Goal: Task Accomplishment & Management: Manage account settings

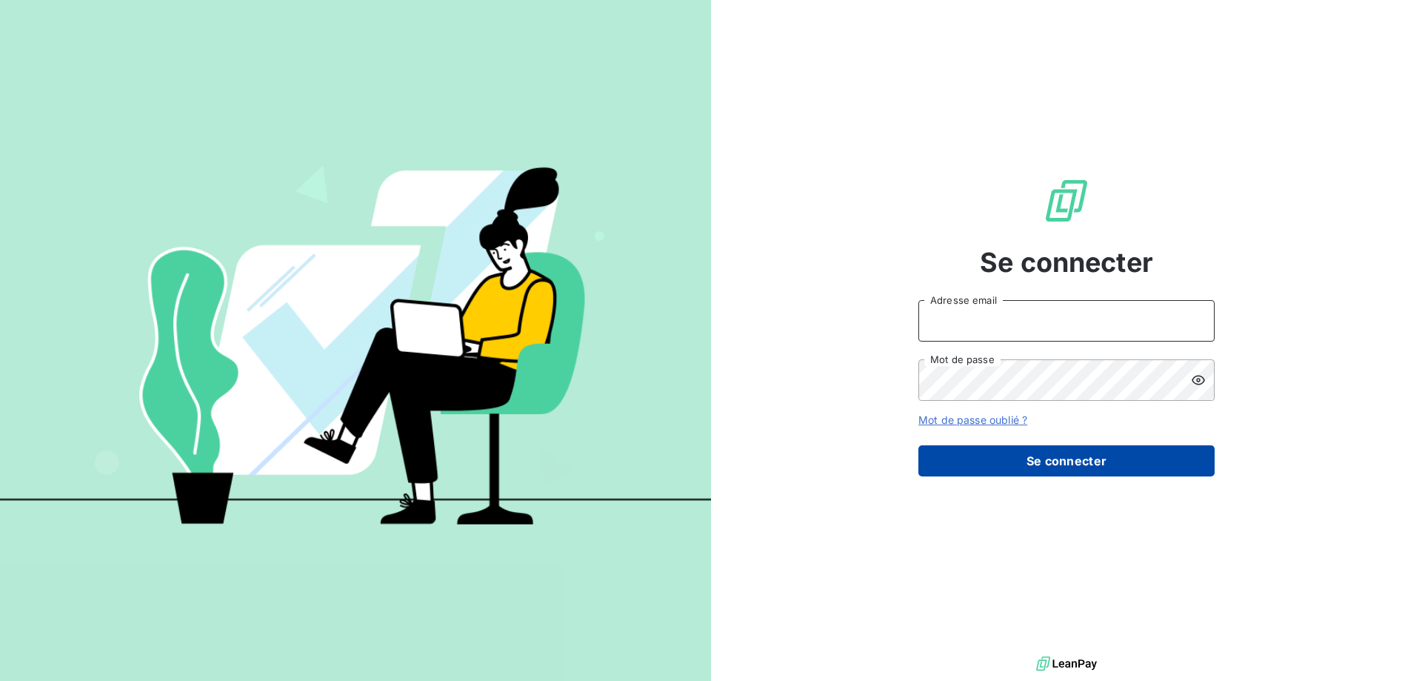
type input "[EMAIL_ADDRESS][PERSON_NAME][DOMAIN_NAME]"
click at [1081, 460] on button "Se connecter" at bounding box center [1066, 460] width 296 height 31
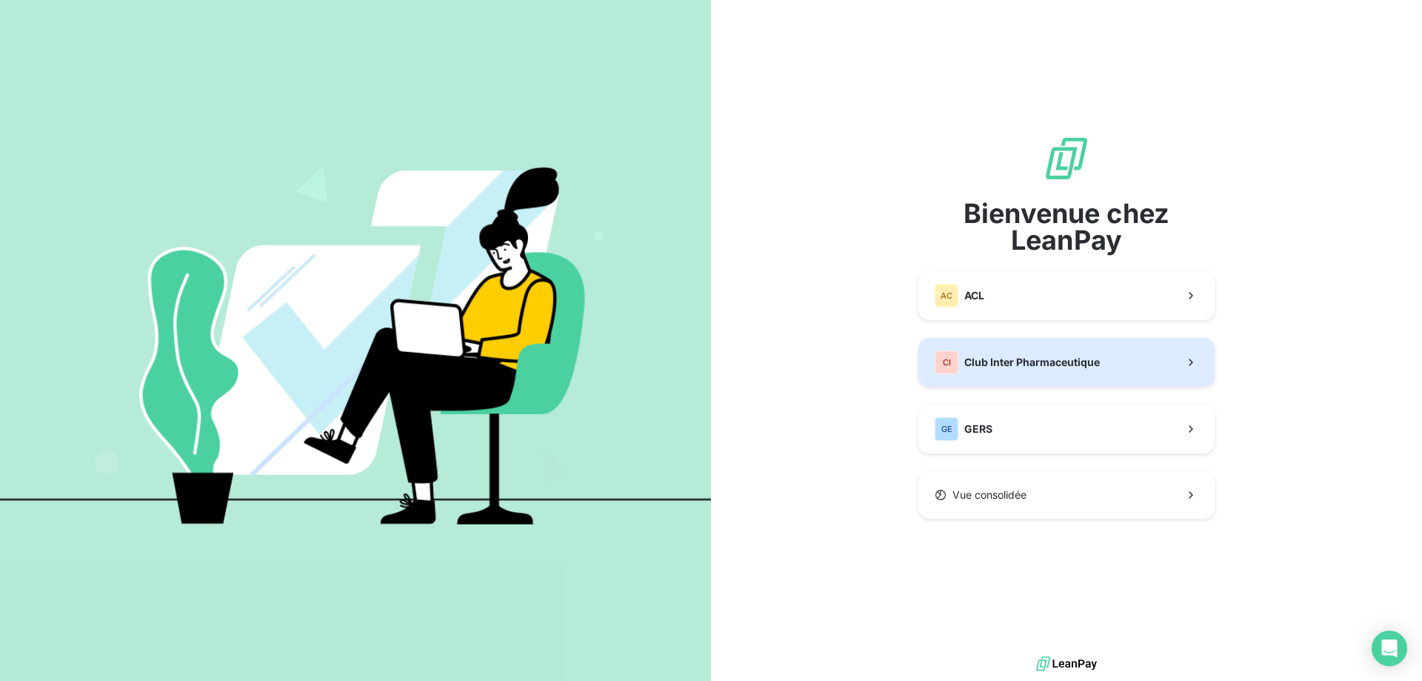
click at [1052, 356] on span "Club Inter Pharmaceutique" at bounding box center [1032, 362] width 136 height 15
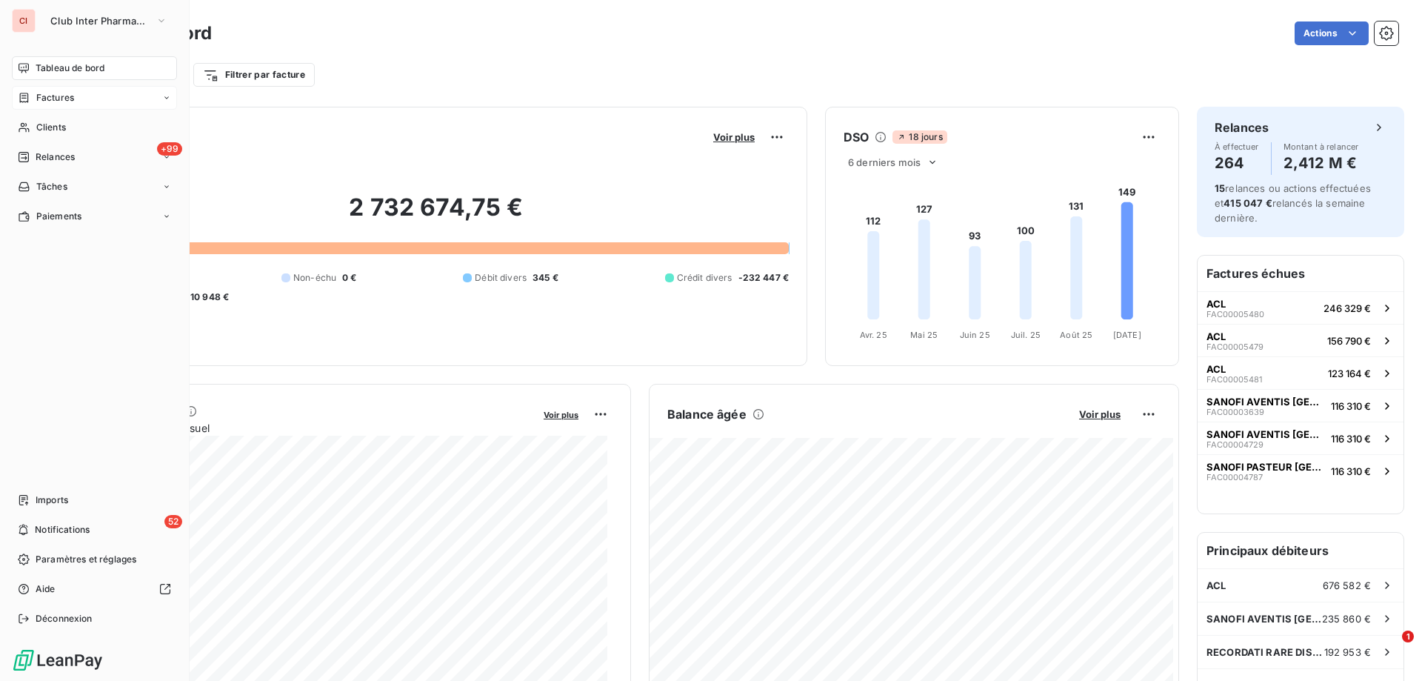
click at [59, 96] on span "Factures" at bounding box center [55, 97] width 38 height 13
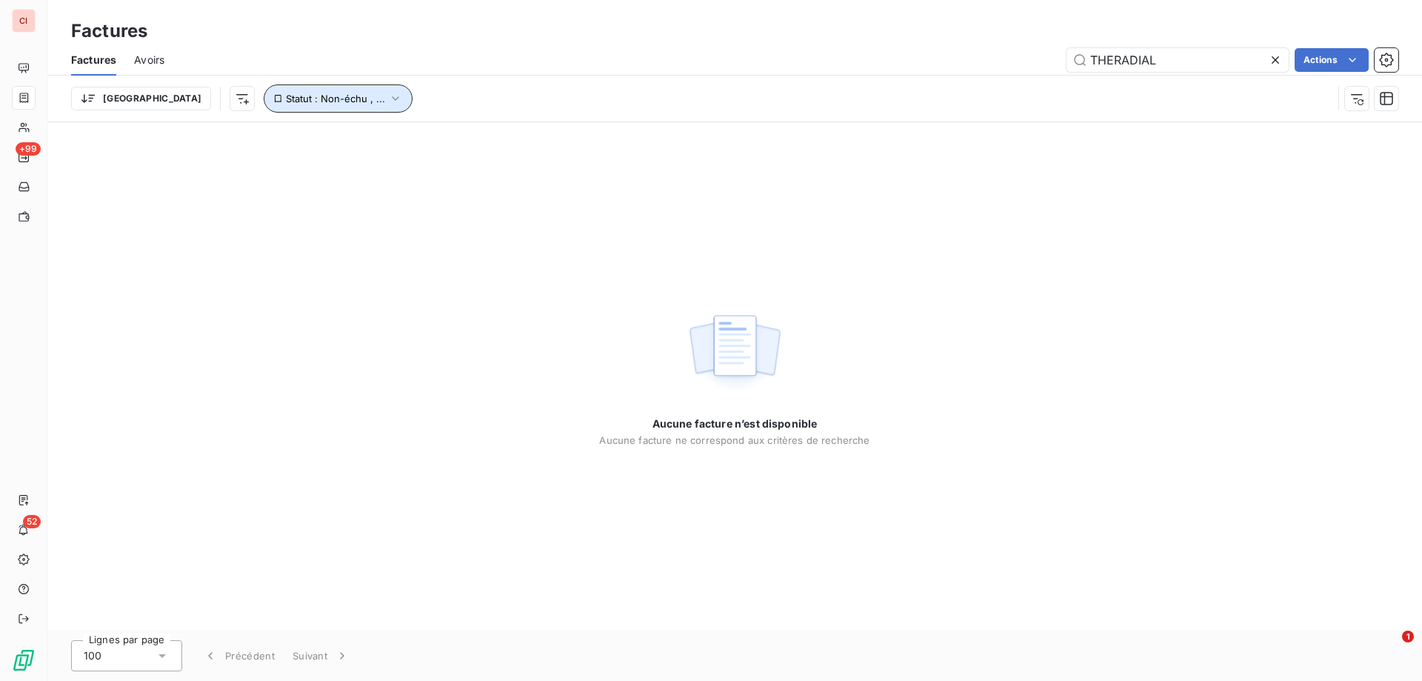
click at [388, 98] on icon "button" at bounding box center [395, 98] width 15 height 15
click at [542, 139] on icon at bounding box center [549, 137] width 15 height 15
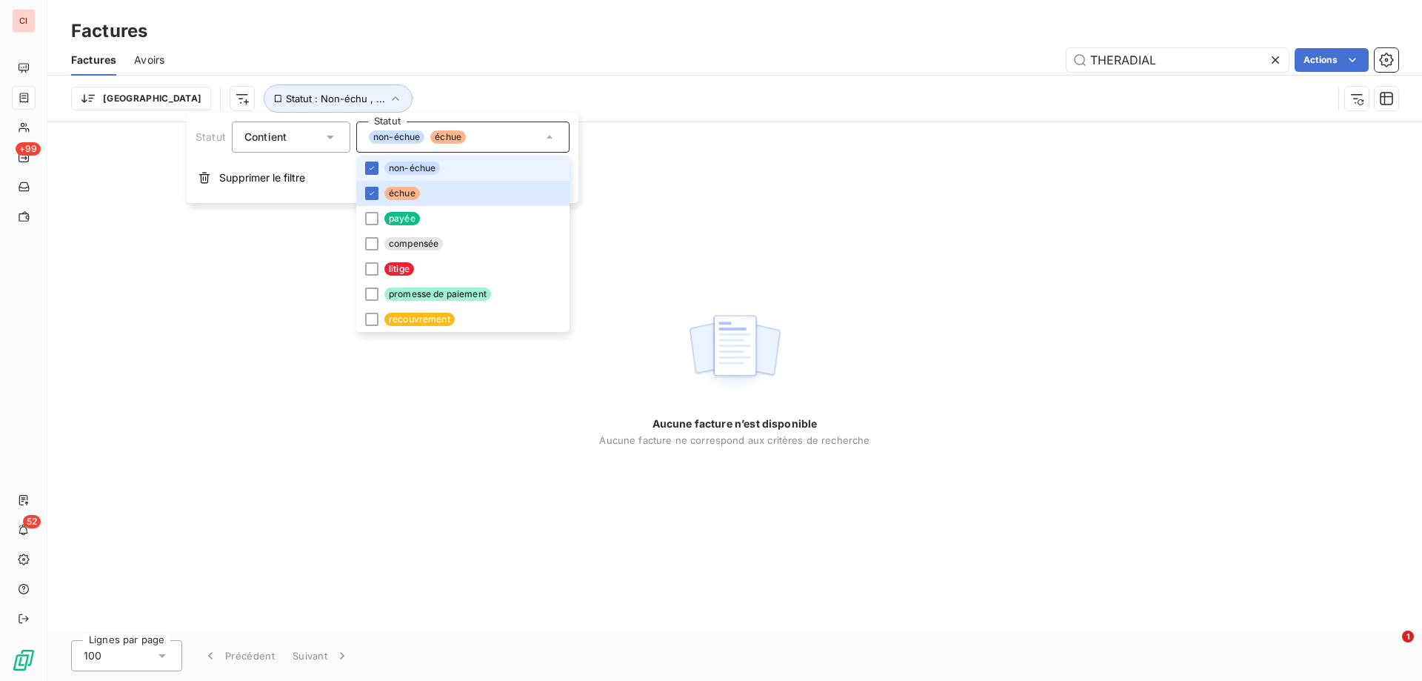
click at [390, 162] on span "non-échue" at bounding box center [412, 167] width 56 height 13
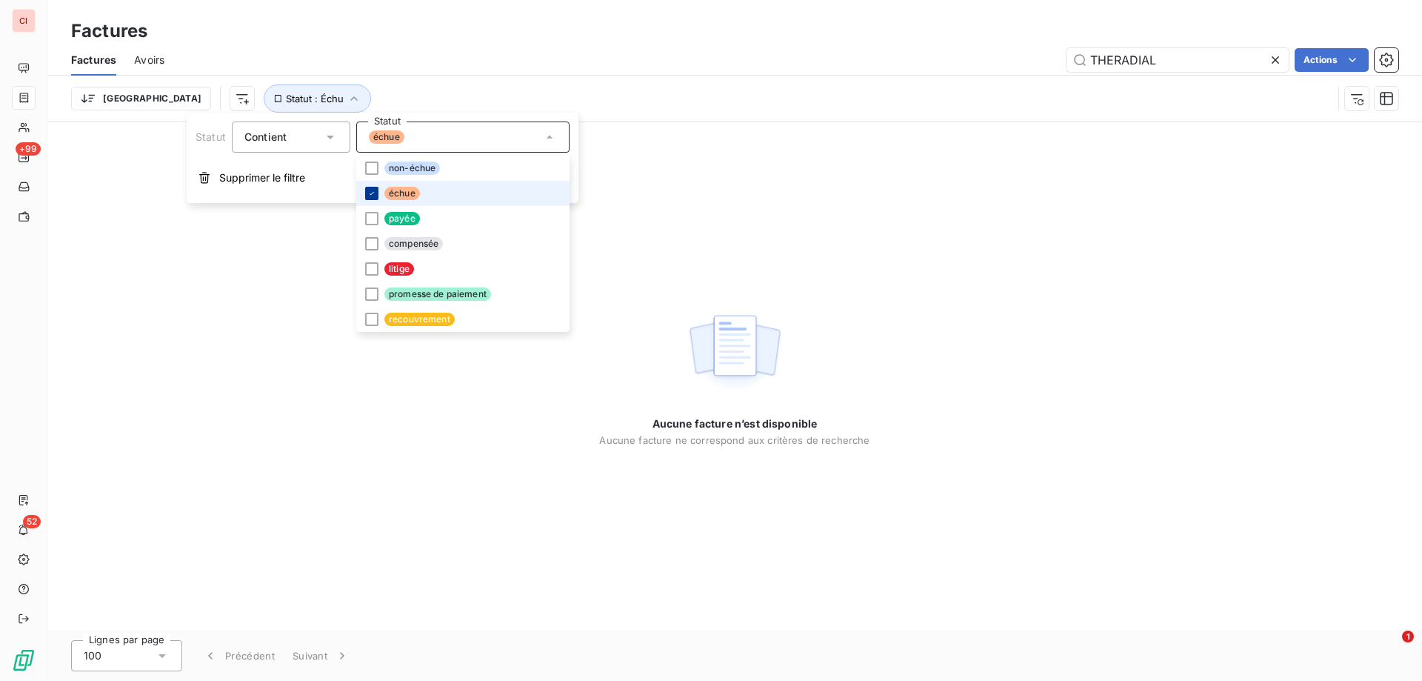
click at [374, 187] on div at bounding box center [371, 193] width 13 height 13
click at [374, 225] on li "payée" at bounding box center [462, 218] width 213 height 25
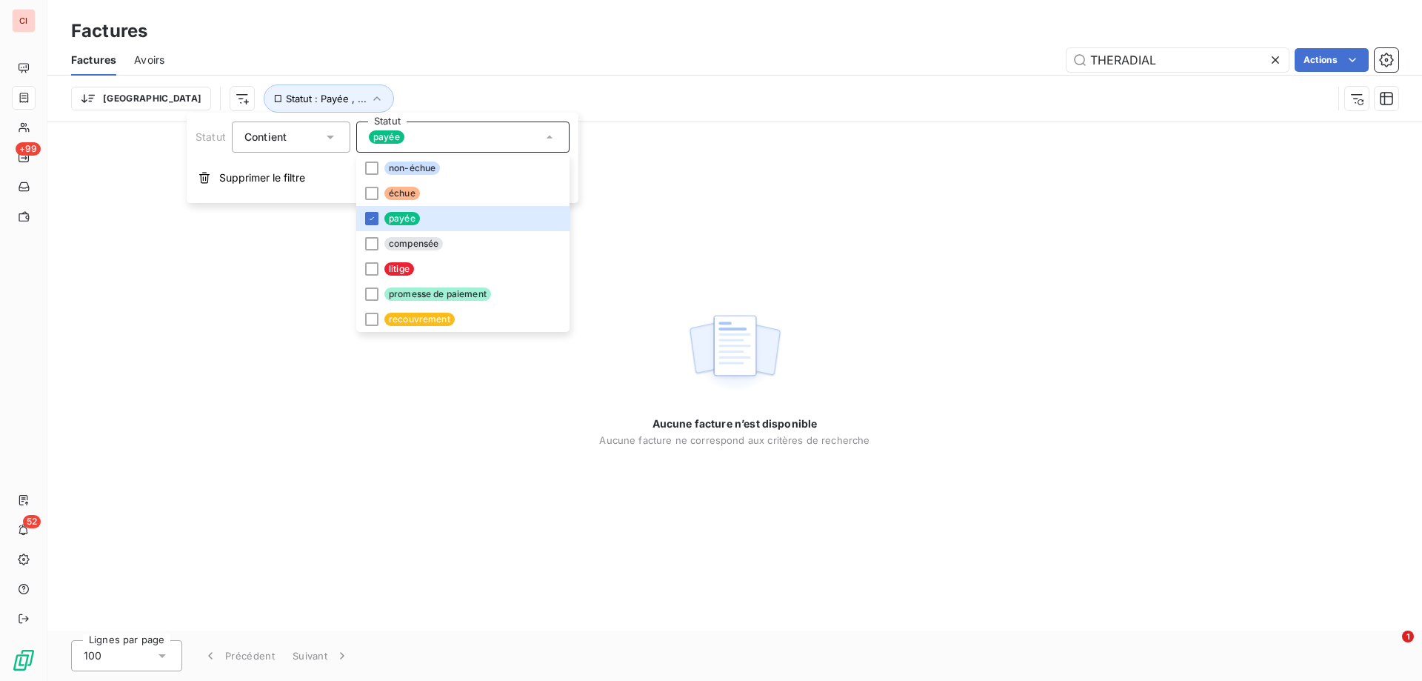
click at [623, 293] on div "Aucune facture n’est disponible Aucune facture ne correspond aux critères de re…" at bounding box center [734, 376] width 1375 height 508
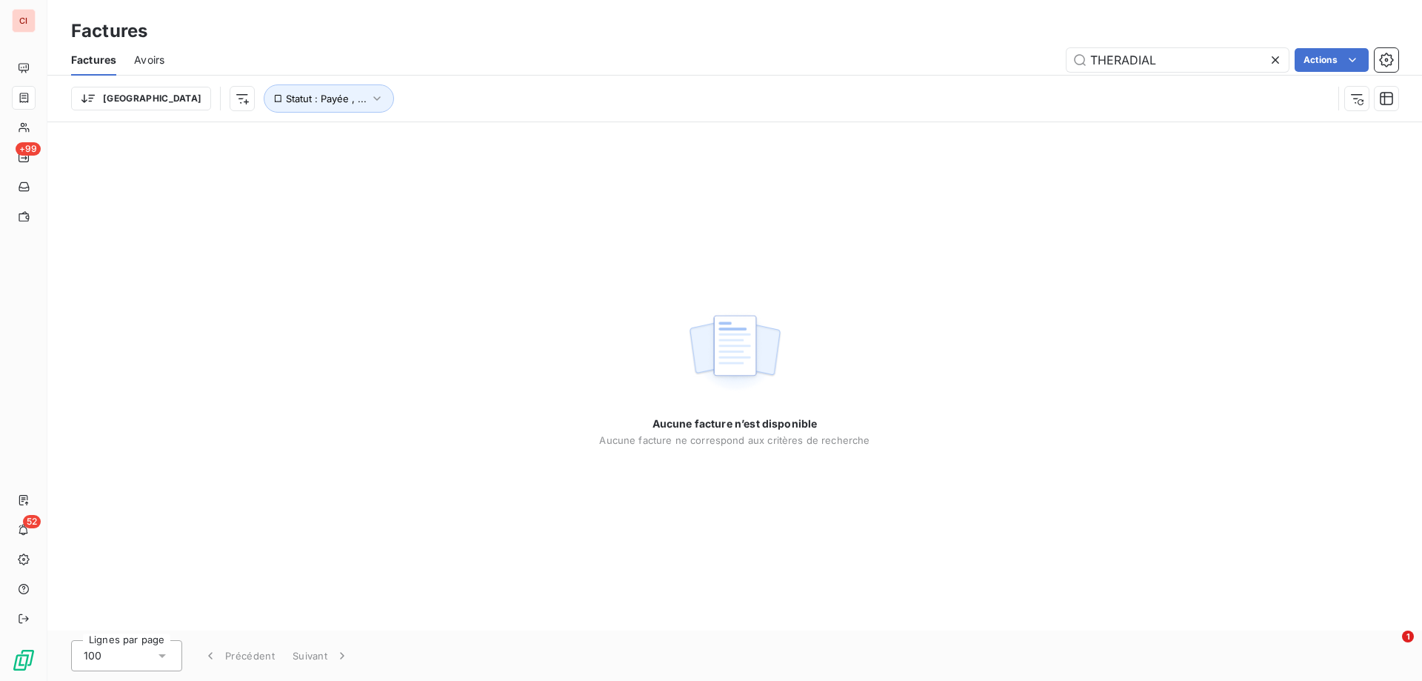
click at [1273, 65] on icon at bounding box center [1275, 60] width 15 height 15
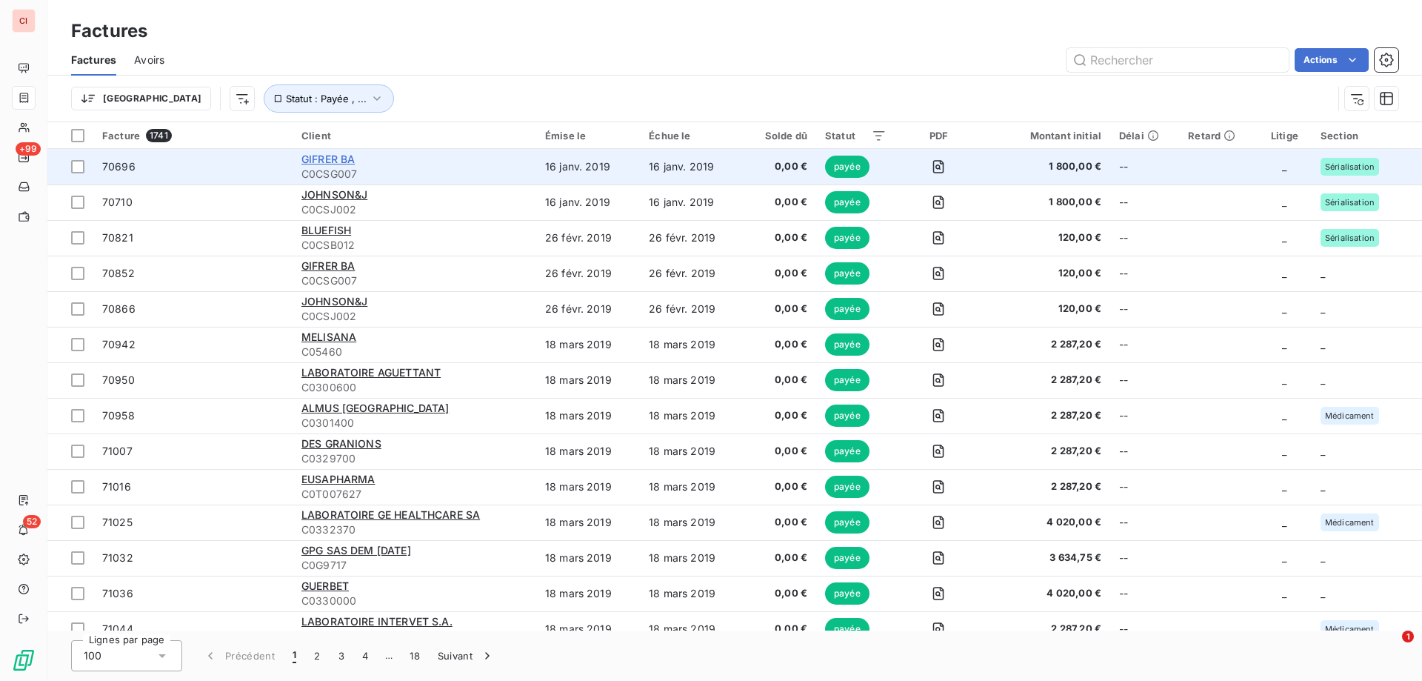
click at [355, 155] on span "GIFRER BA" at bounding box center [327, 159] width 53 height 13
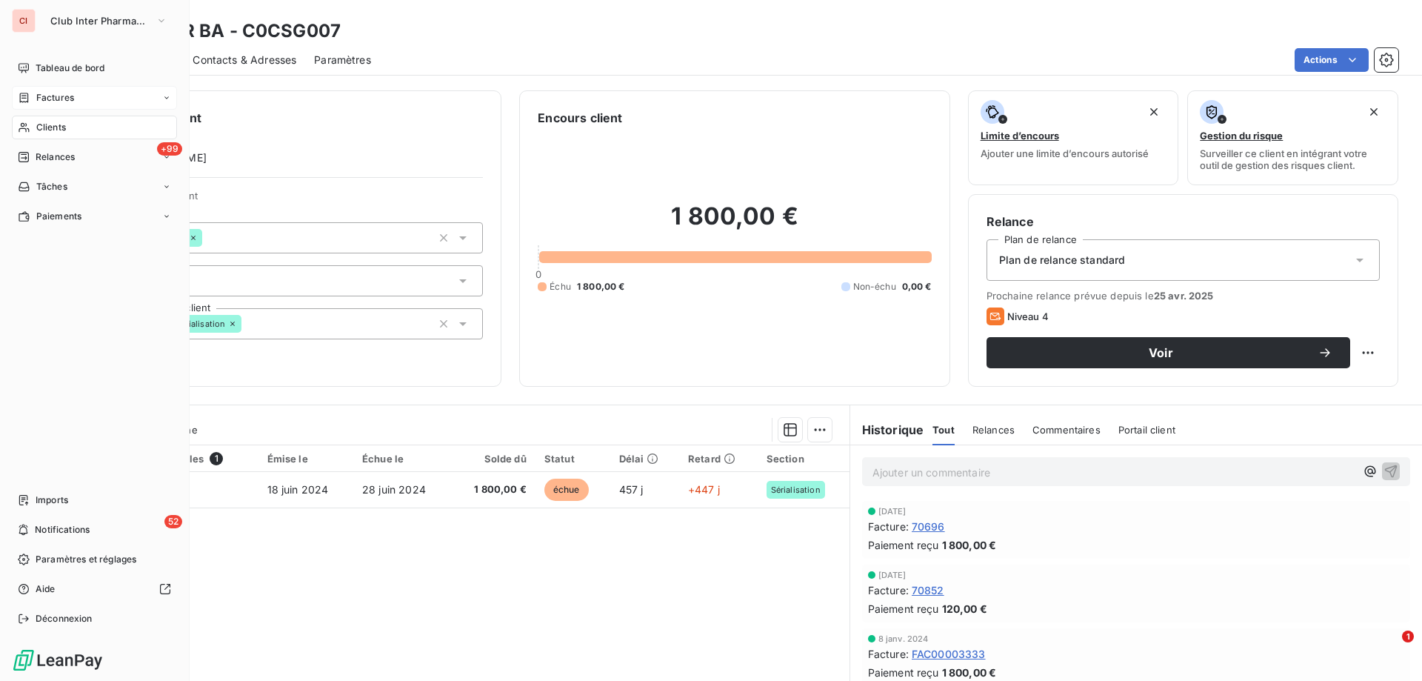
click at [41, 128] on span "Clients" at bounding box center [51, 127] width 30 height 13
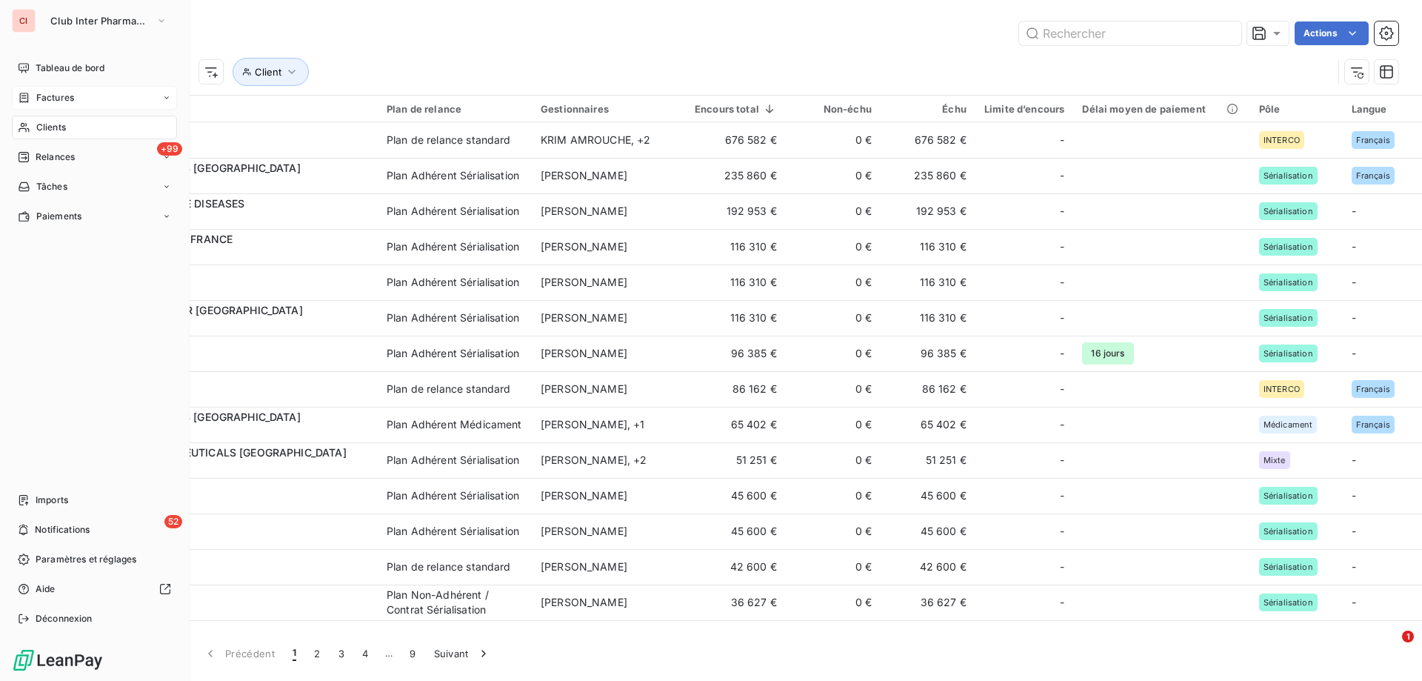
click at [61, 93] on span "Factures" at bounding box center [55, 97] width 38 height 13
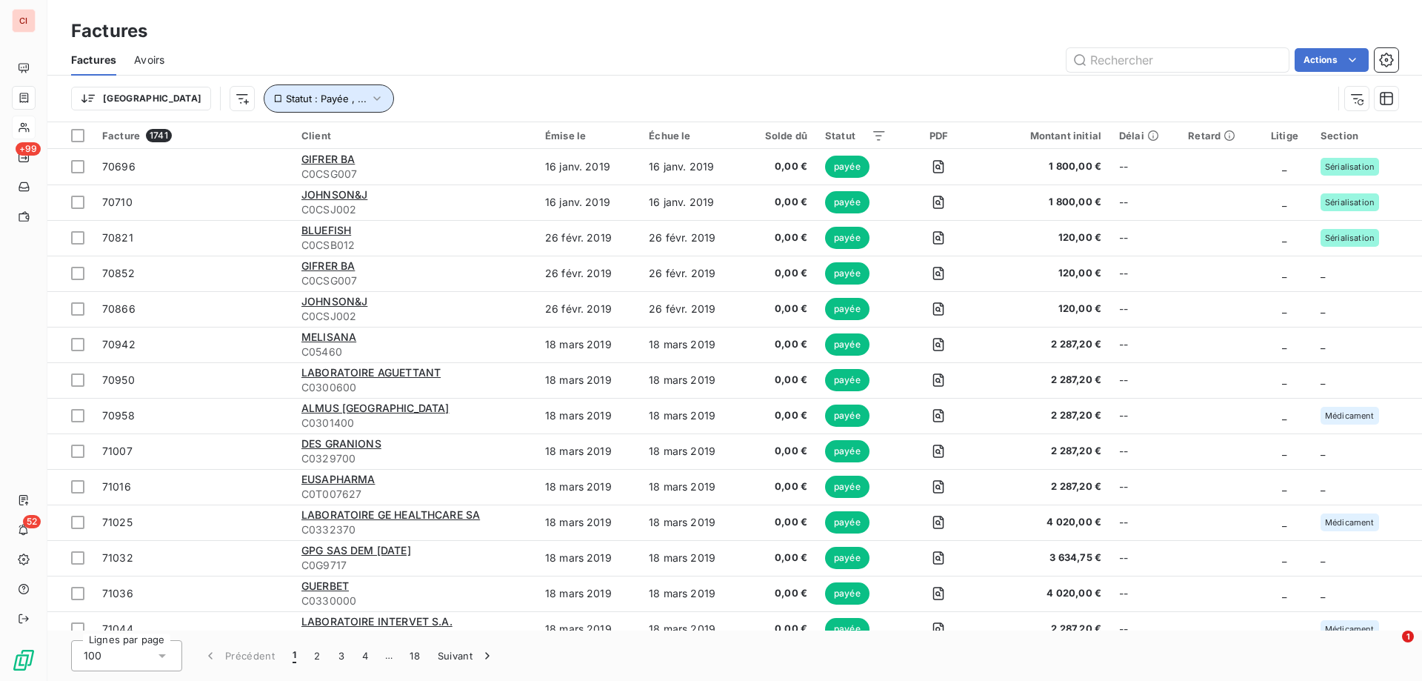
click at [373, 99] on icon "button" at bounding box center [376, 98] width 7 height 4
click at [370, 99] on icon "button" at bounding box center [377, 98] width 15 height 15
click at [373, 99] on icon "button" at bounding box center [376, 98] width 7 height 4
click at [370, 99] on icon "button" at bounding box center [377, 98] width 15 height 15
click at [496, 64] on div "Actions" at bounding box center [790, 60] width 1216 height 24
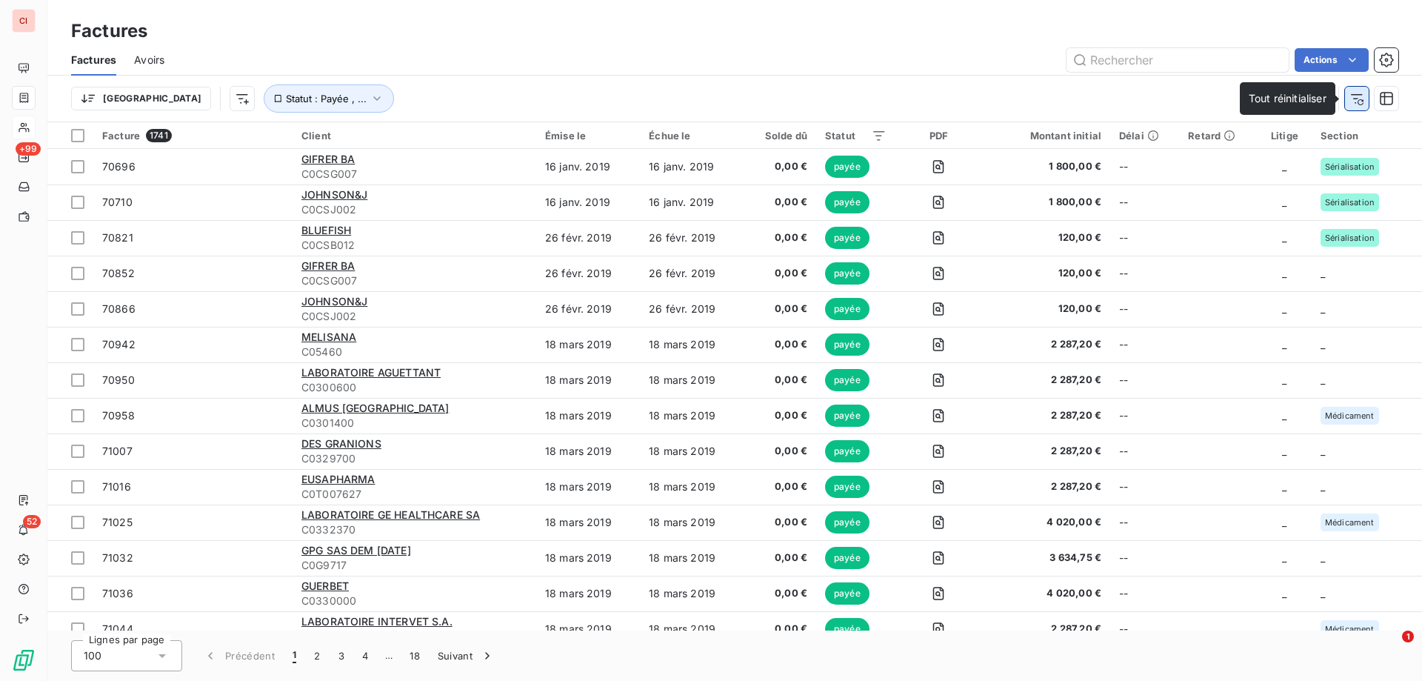
click at [1362, 105] on icon "button" at bounding box center [1356, 98] width 15 height 15
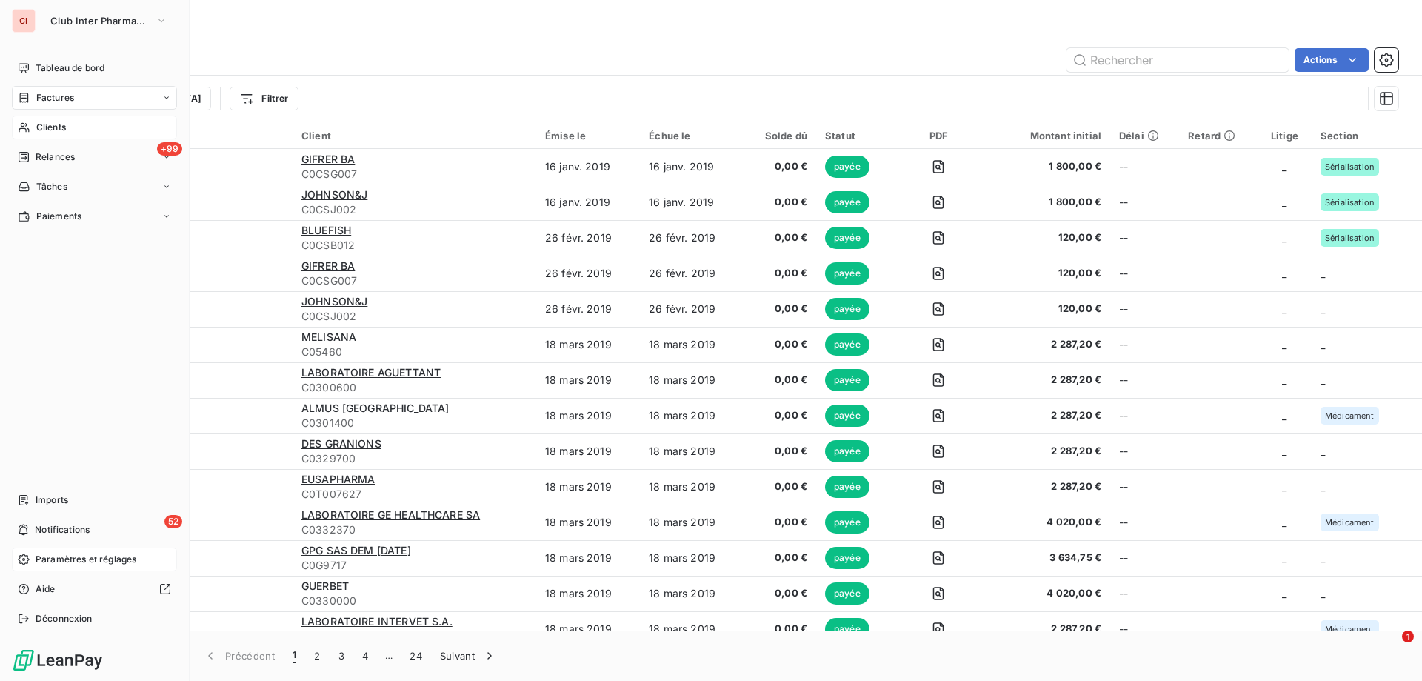
click at [36, 562] on span "Paramètres et réglages" at bounding box center [86, 559] width 101 height 13
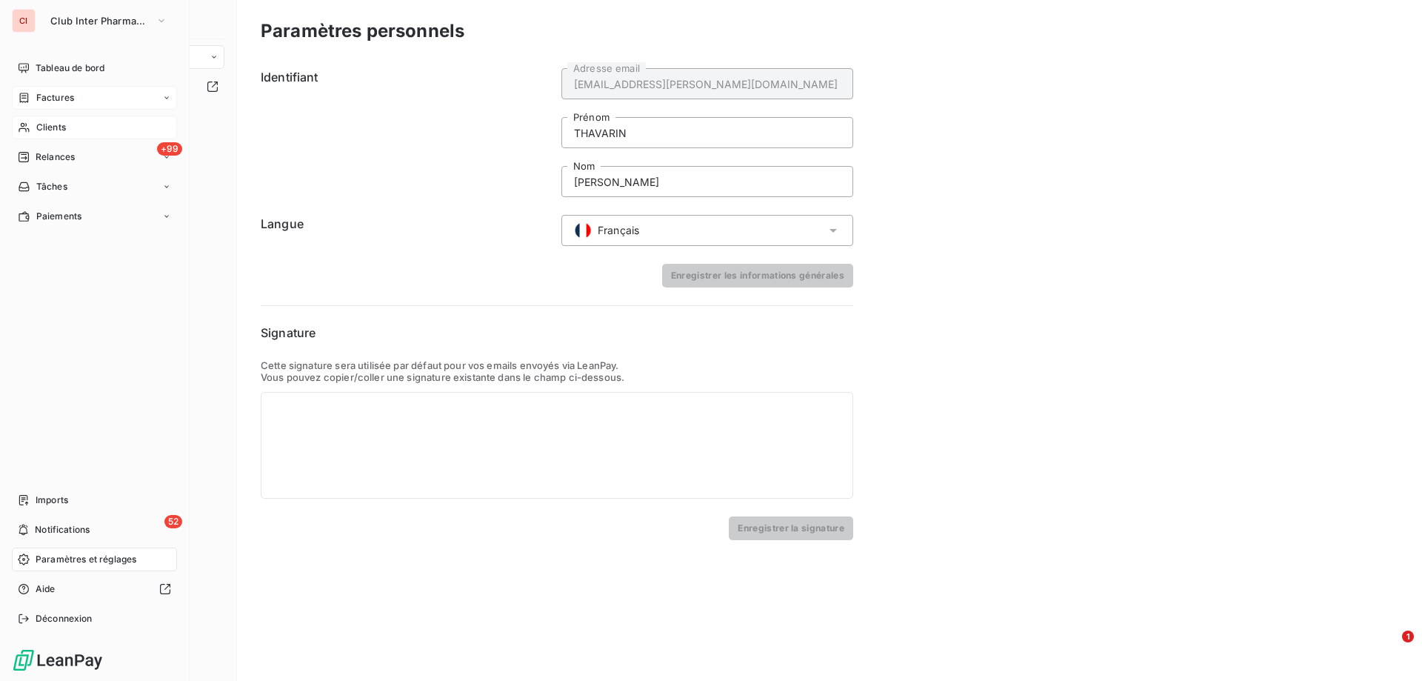
click at [70, 101] on span "Factures" at bounding box center [55, 97] width 38 height 13
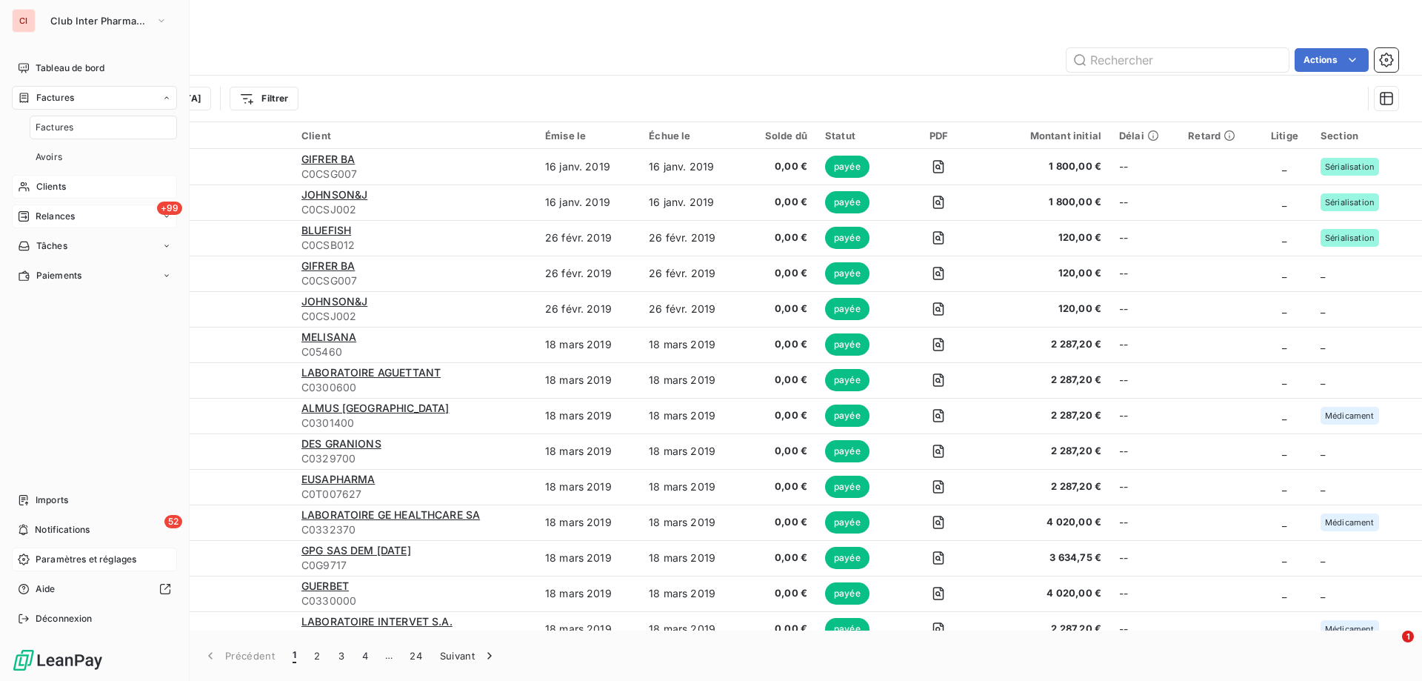
click at [61, 217] on span "Relances" at bounding box center [55, 216] width 39 height 13
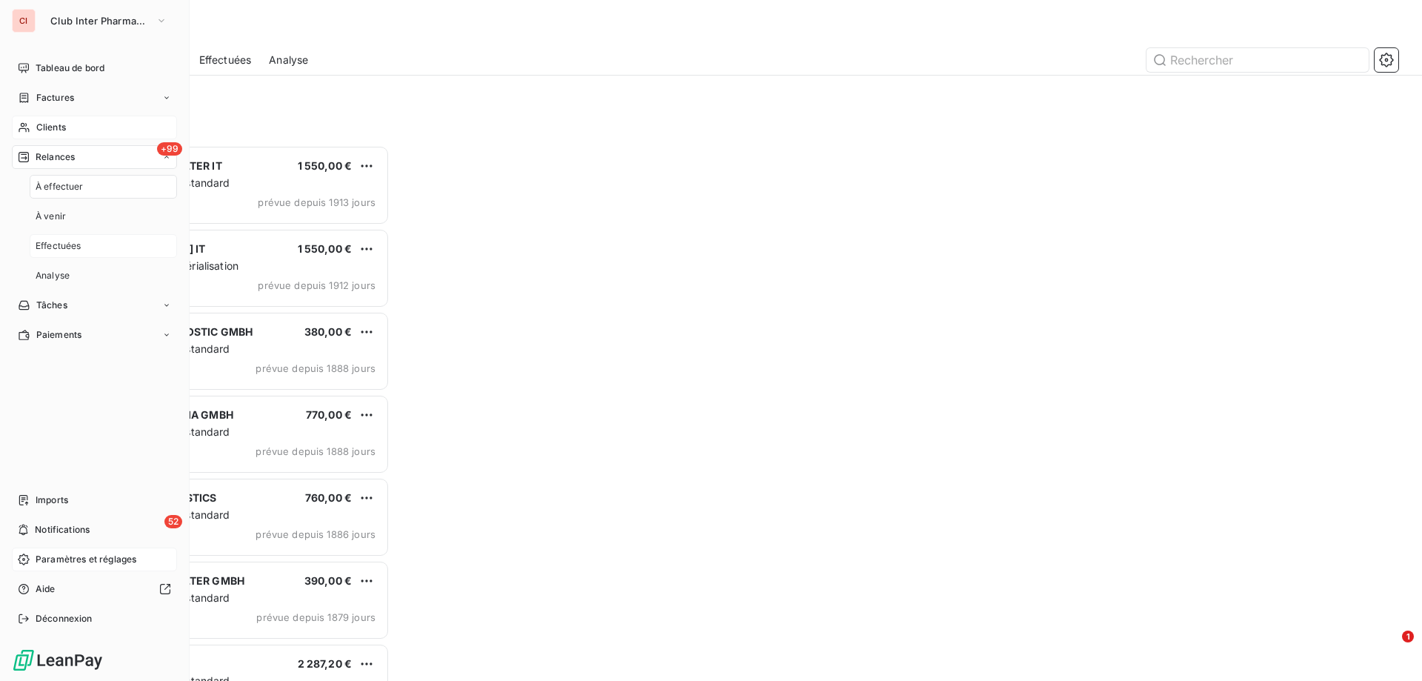
scroll to position [524, 307]
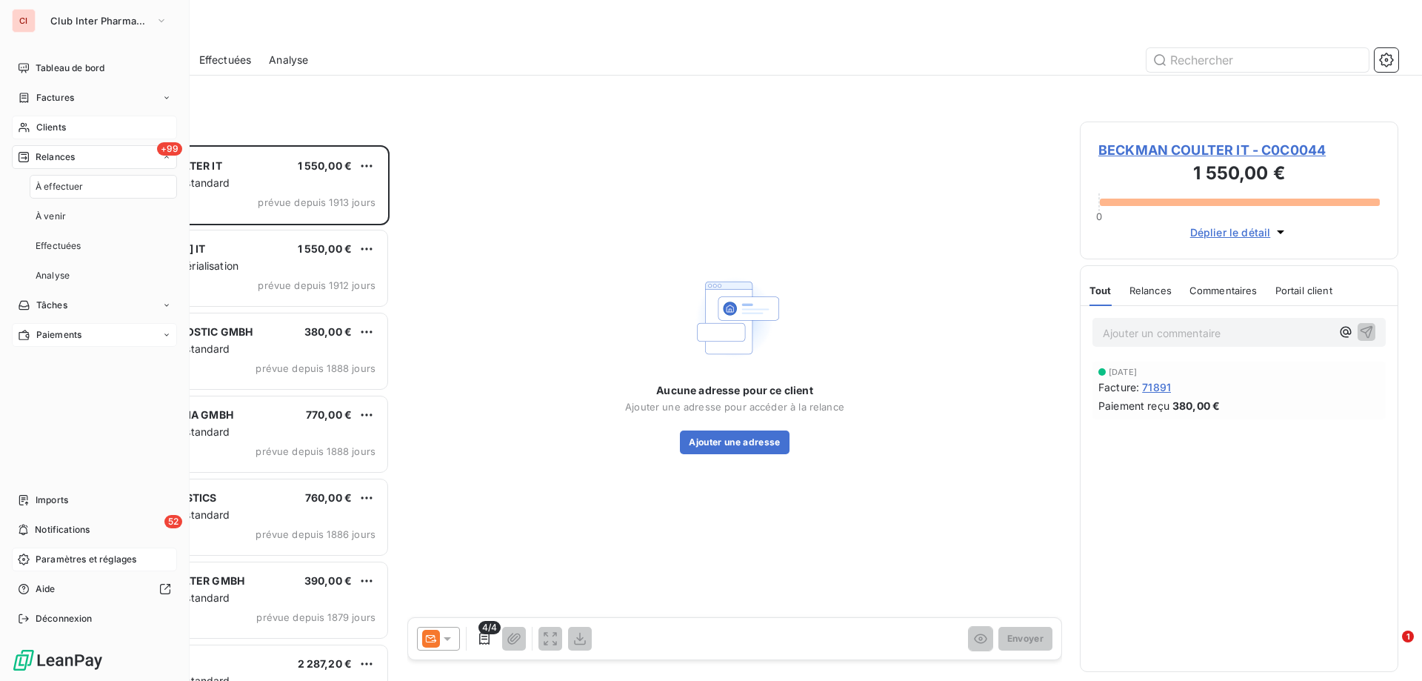
click at [56, 329] on span "Paiements" at bounding box center [58, 334] width 45 height 13
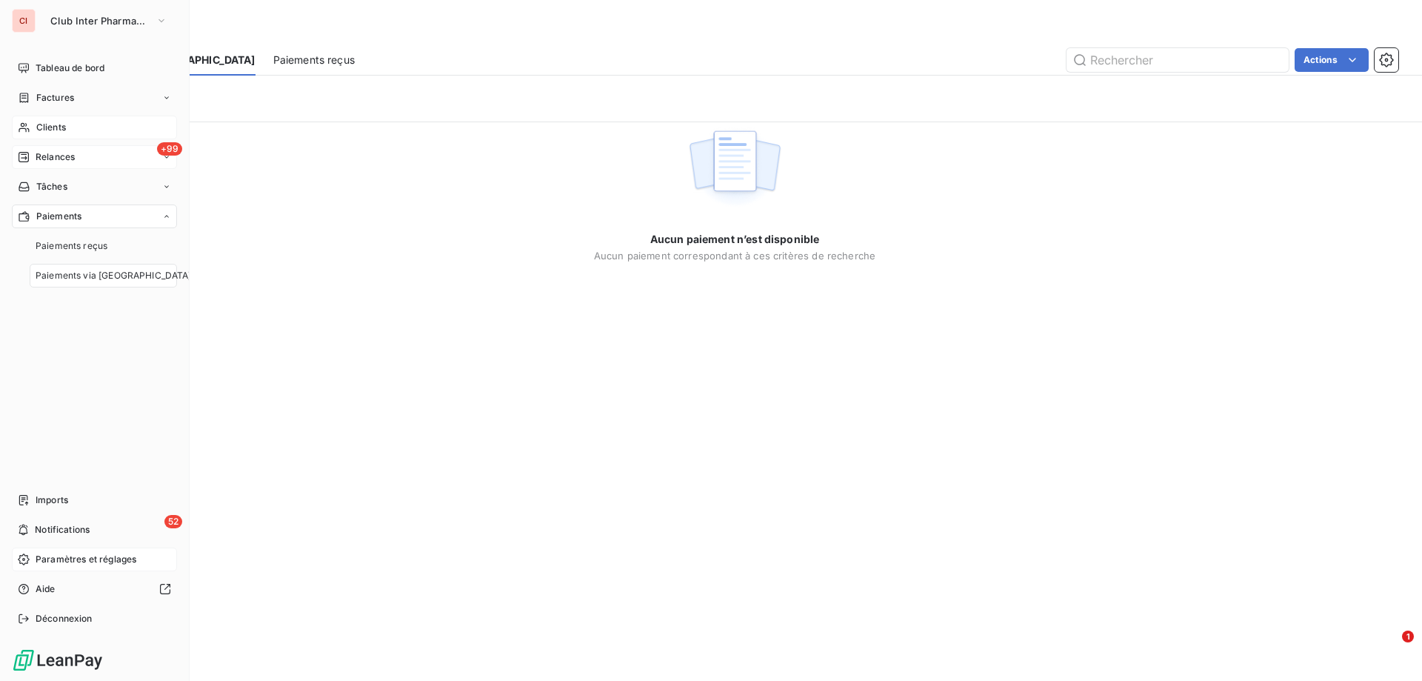
click at [73, 157] on span "Relances" at bounding box center [55, 156] width 39 height 13
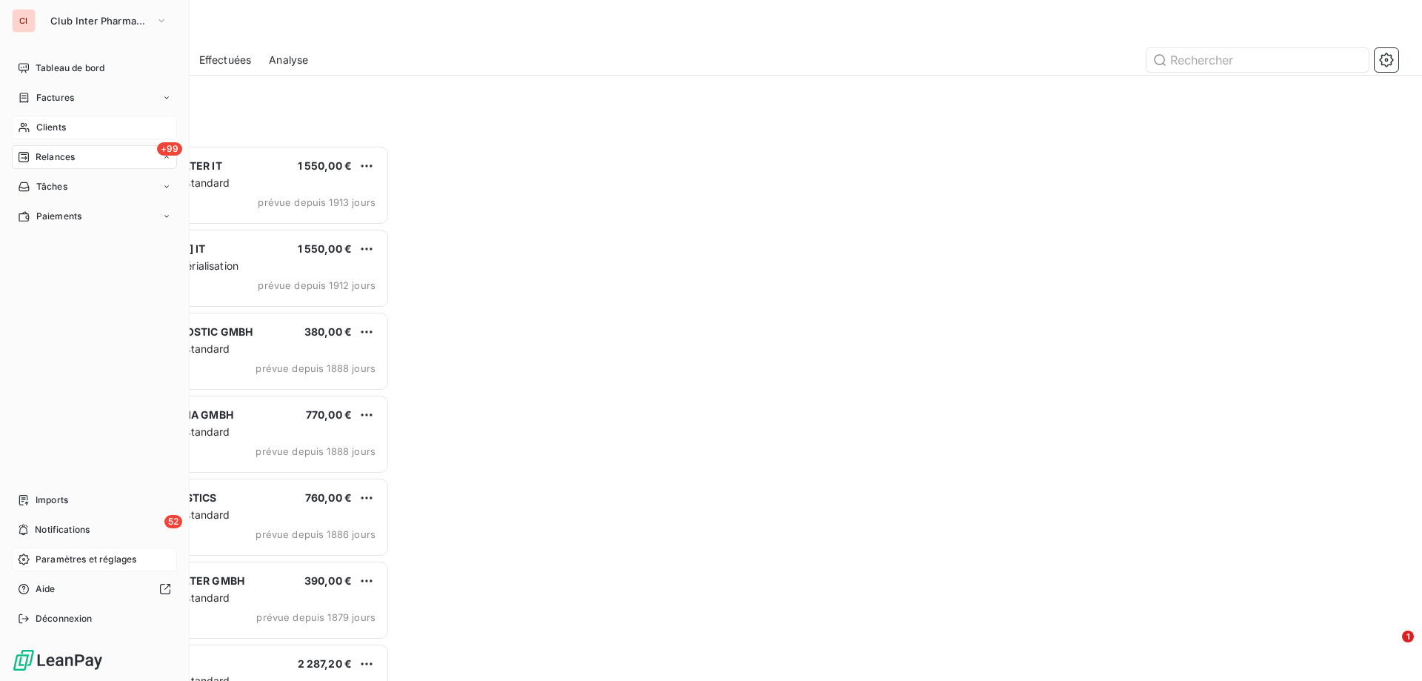
scroll to position [524, 307]
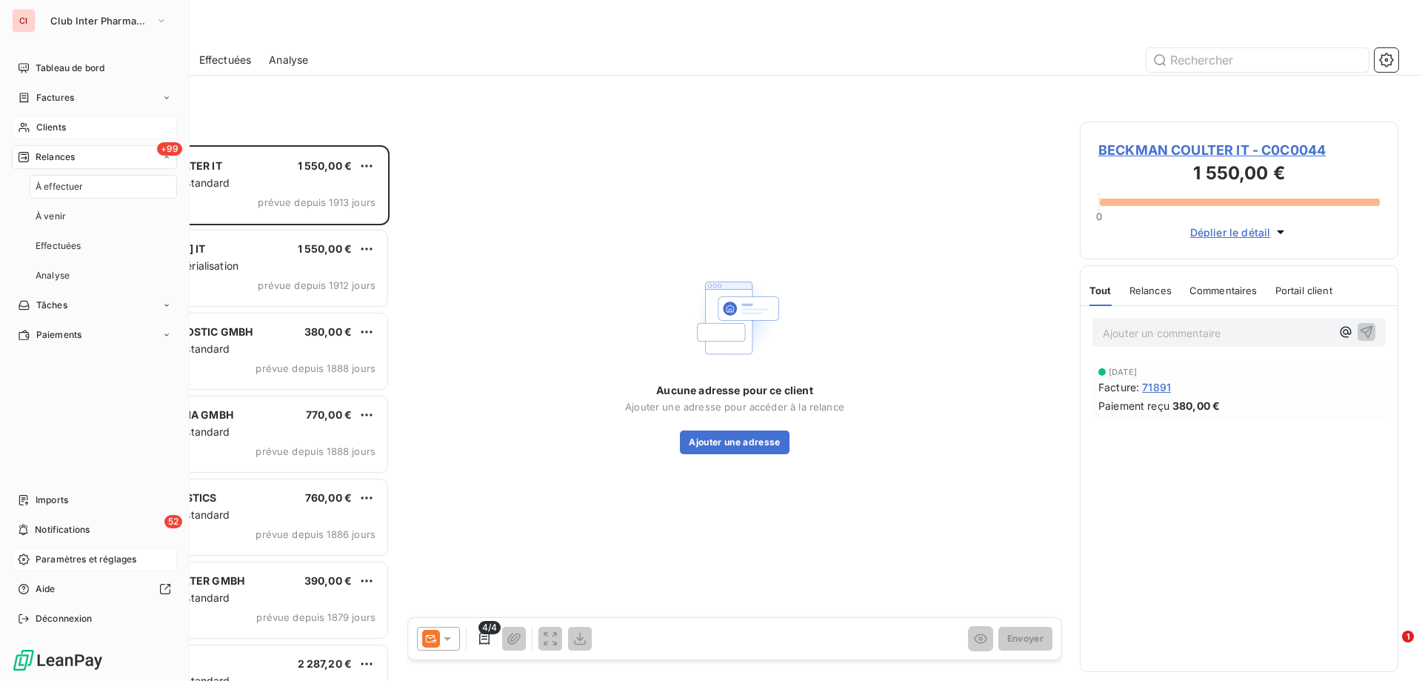
click at [53, 121] on span "Clients" at bounding box center [51, 127] width 30 height 13
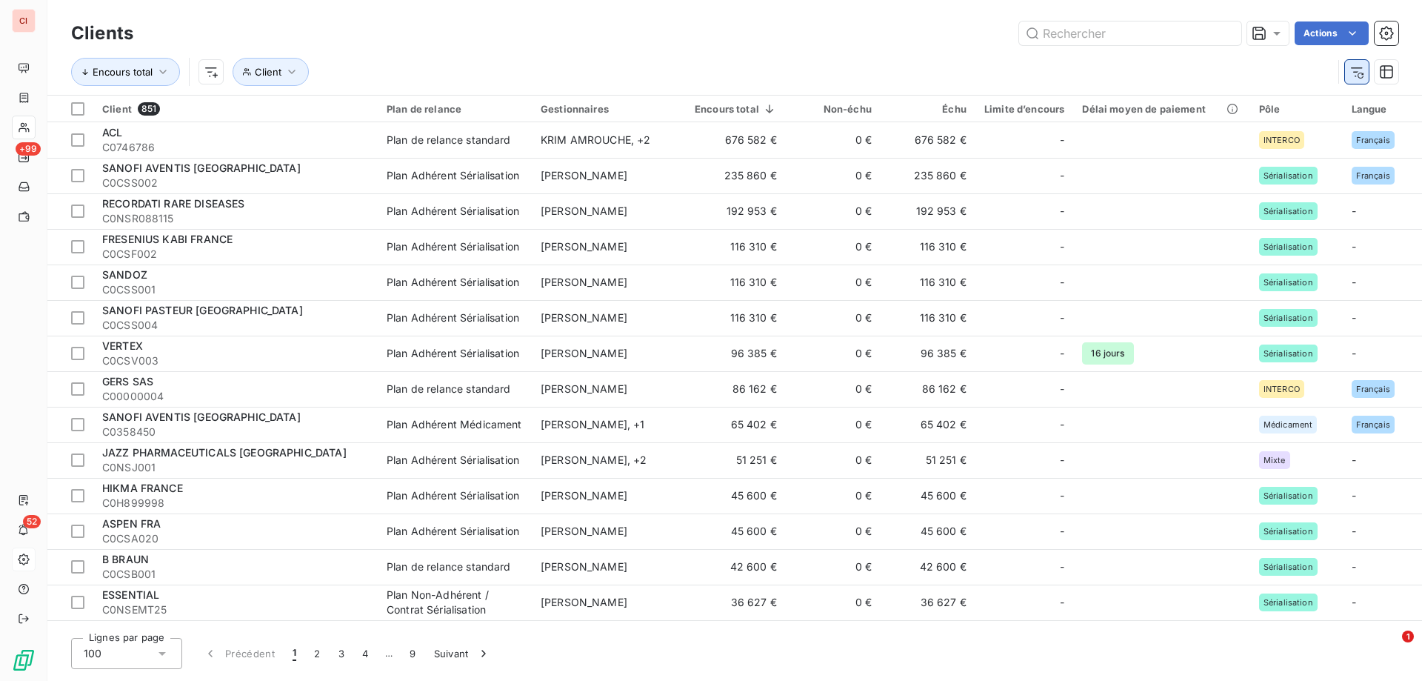
click at [1367, 76] on button "button" at bounding box center [1357, 72] width 24 height 24
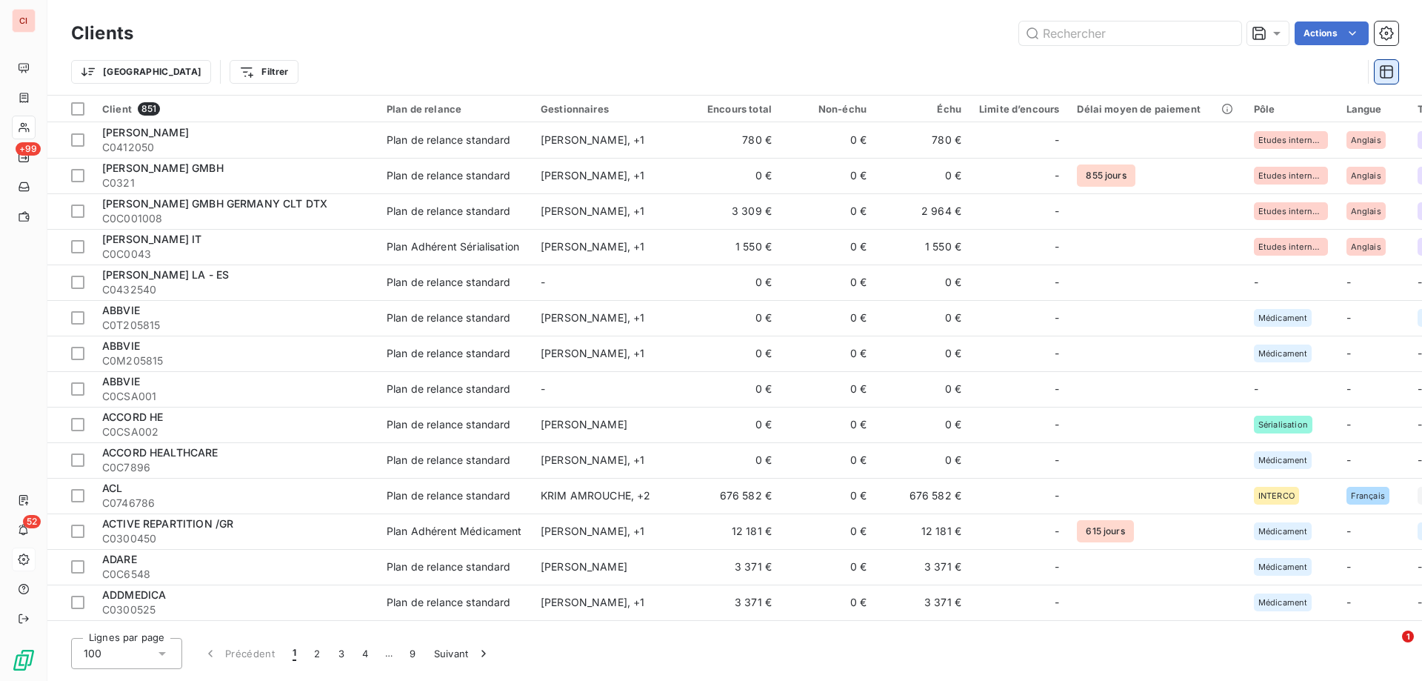
click at [1390, 76] on icon "button" at bounding box center [1386, 71] width 15 height 15
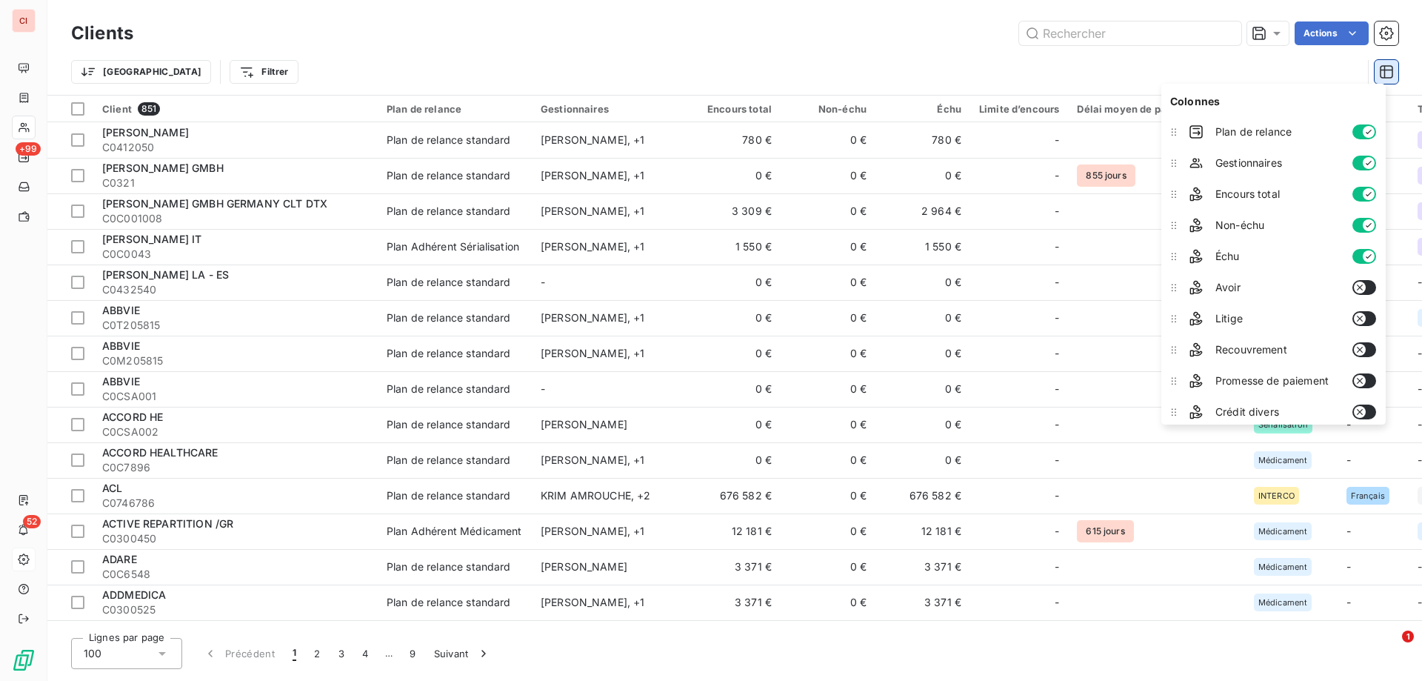
click at [1378, 74] on button "button" at bounding box center [1387, 72] width 24 height 24
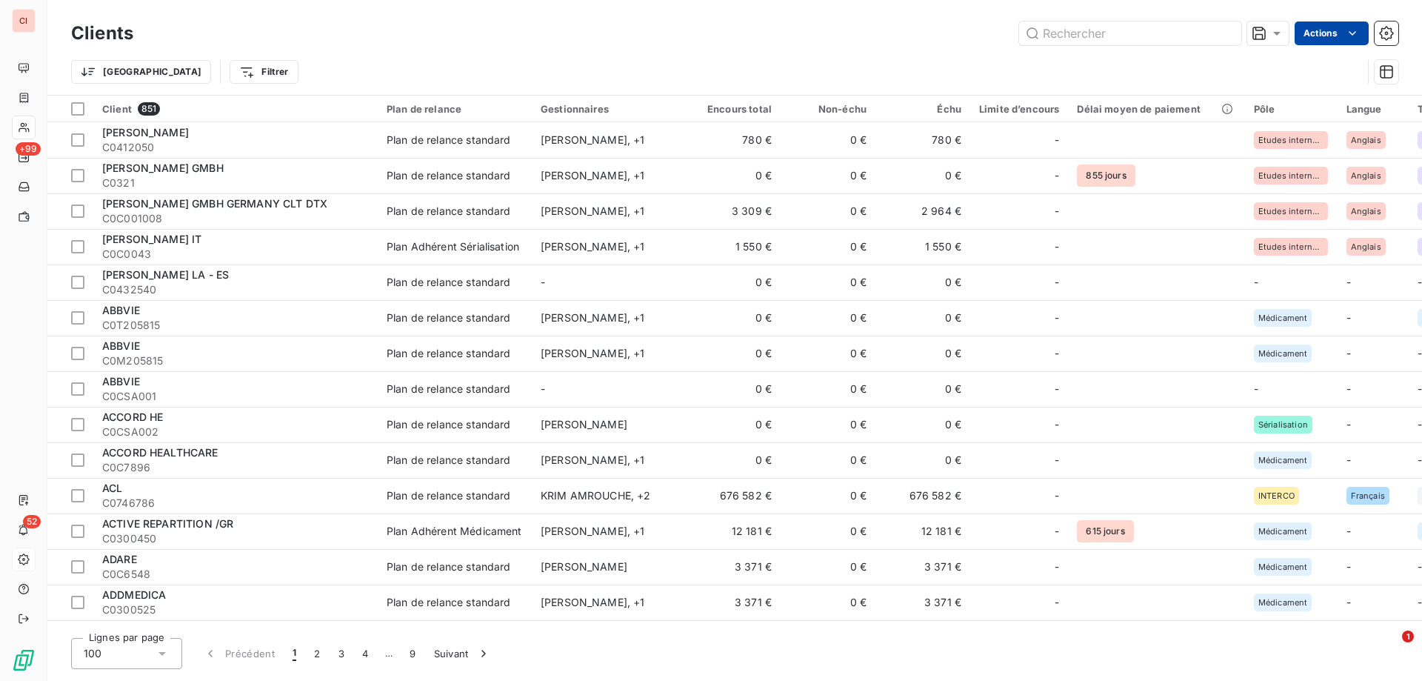
click at [1363, 35] on html "CI +99 52 Clients Actions Trier Filtrer Client 851 Plan de relance Gestionnaire…" at bounding box center [711, 340] width 1422 height 681
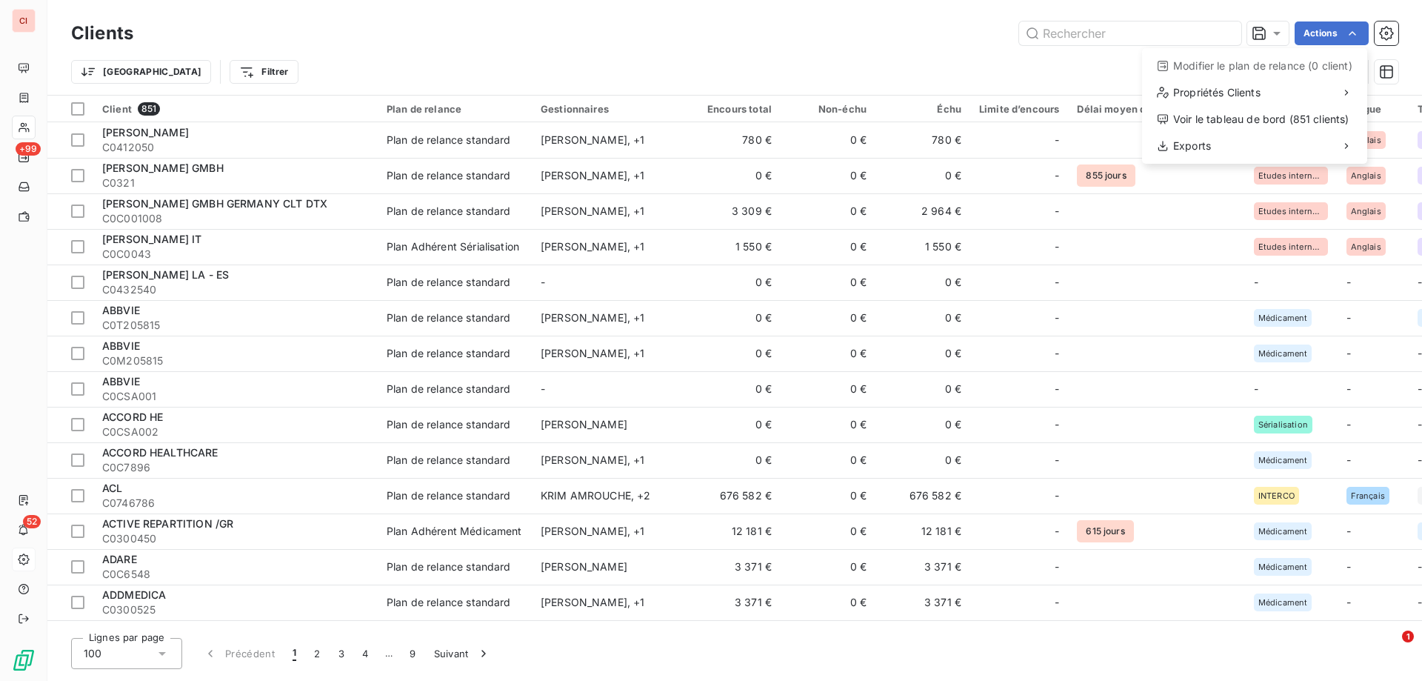
click at [707, 20] on html "CI +99 52 Clients Actions Modifier le plan de relance (0 client) Propriétés Cli…" at bounding box center [711, 340] width 1422 height 681
